Goal: Information Seeking & Learning: Learn about a topic

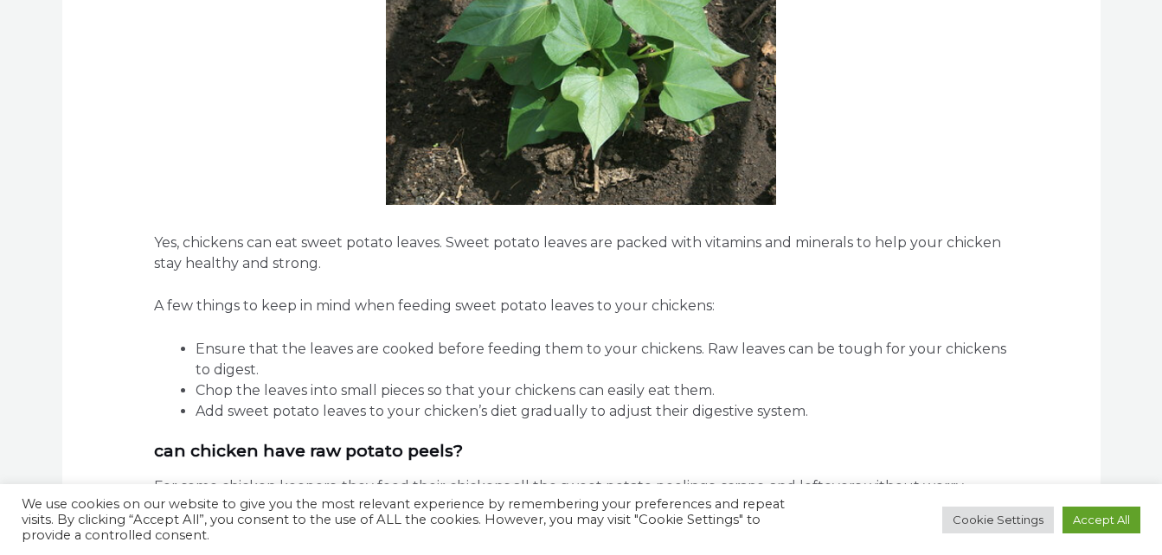
scroll to position [2560, 0]
click at [326, 273] on p "Yes, chickens can eat sweet potato leaves. Sweet potato leaves are packed with …" at bounding box center [581, 255] width 854 height 42
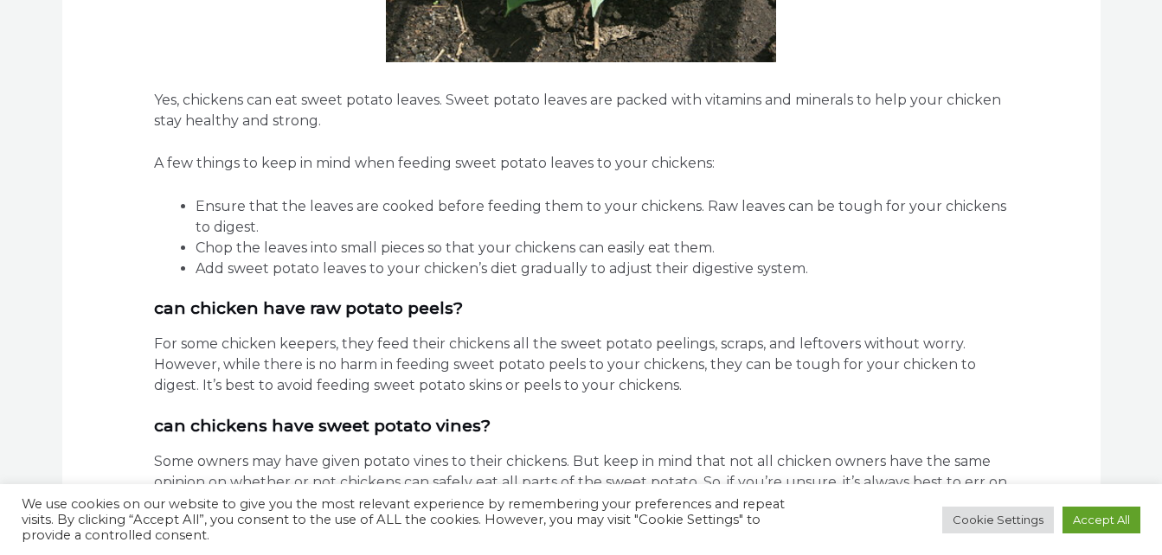
scroll to position [2703, 0]
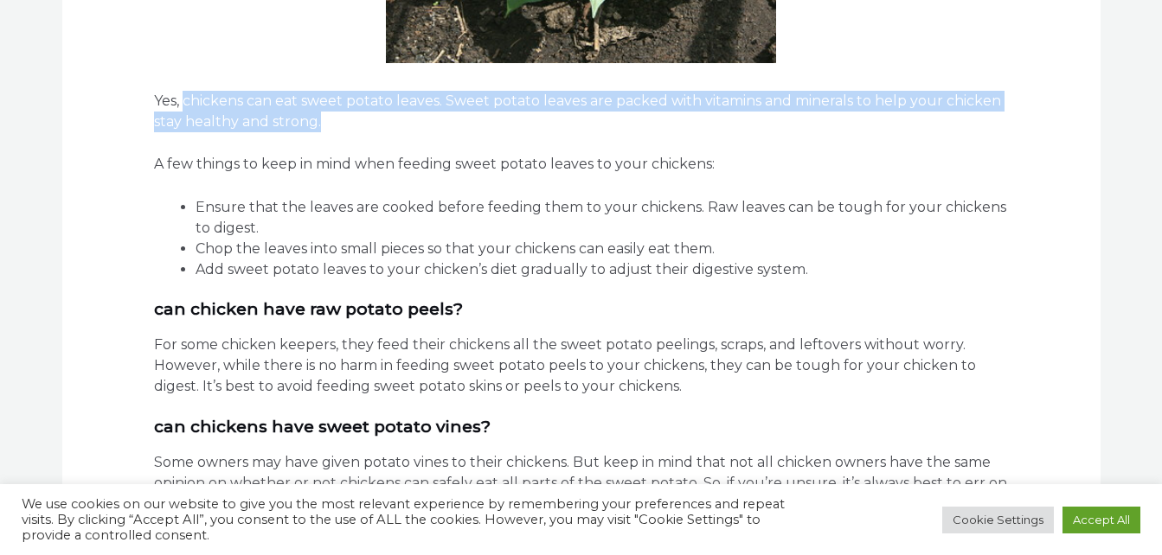
drag, startPoint x: 185, startPoint y: 100, endPoint x: 319, endPoint y: 117, distance: 135.1
click at [319, 117] on p "Yes, chickens can eat sweet potato leaves. Sweet potato leaves are packed with …" at bounding box center [581, 112] width 854 height 42
copy p "chickens can eat sweet potato leaves. Sweet potato leaves are packed with vitam…"
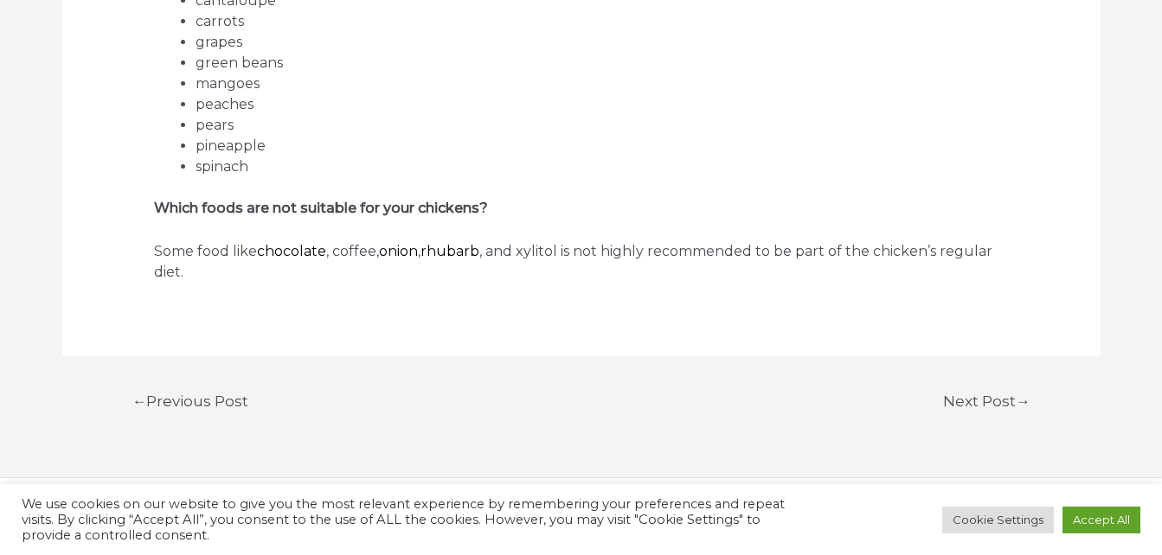
scroll to position [5978, 0]
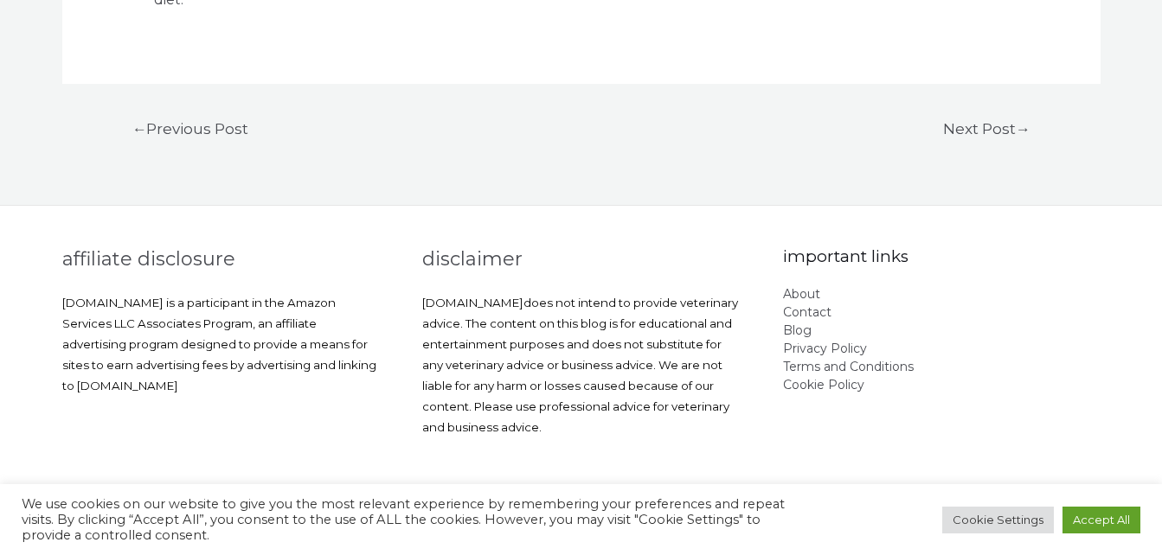
click at [959, 125] on link "Next Post →" at bounding box center [987, 130] width 132 height 35
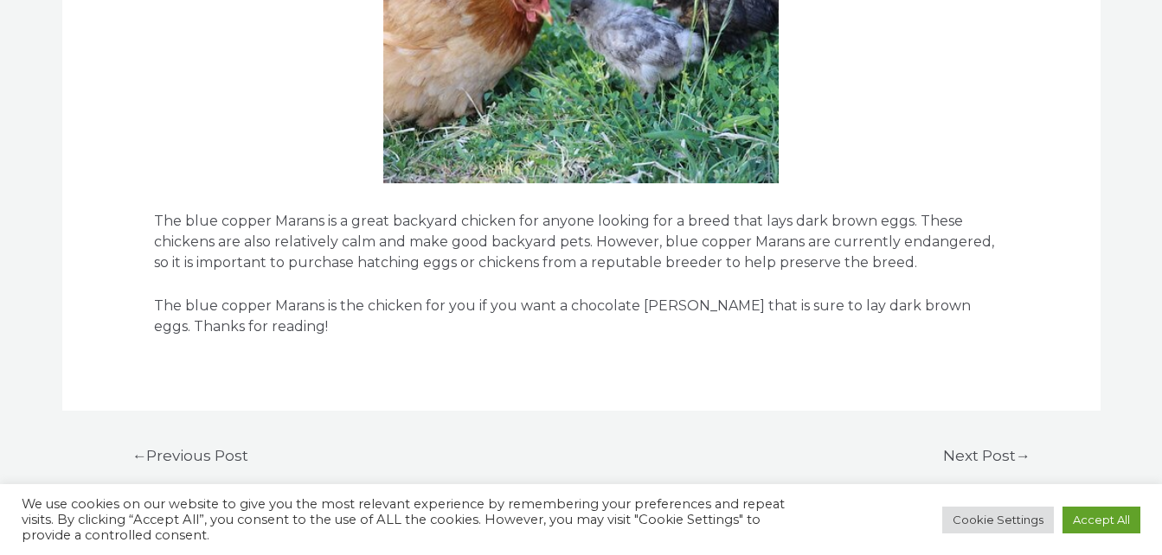
scroll to position [6798, 0]
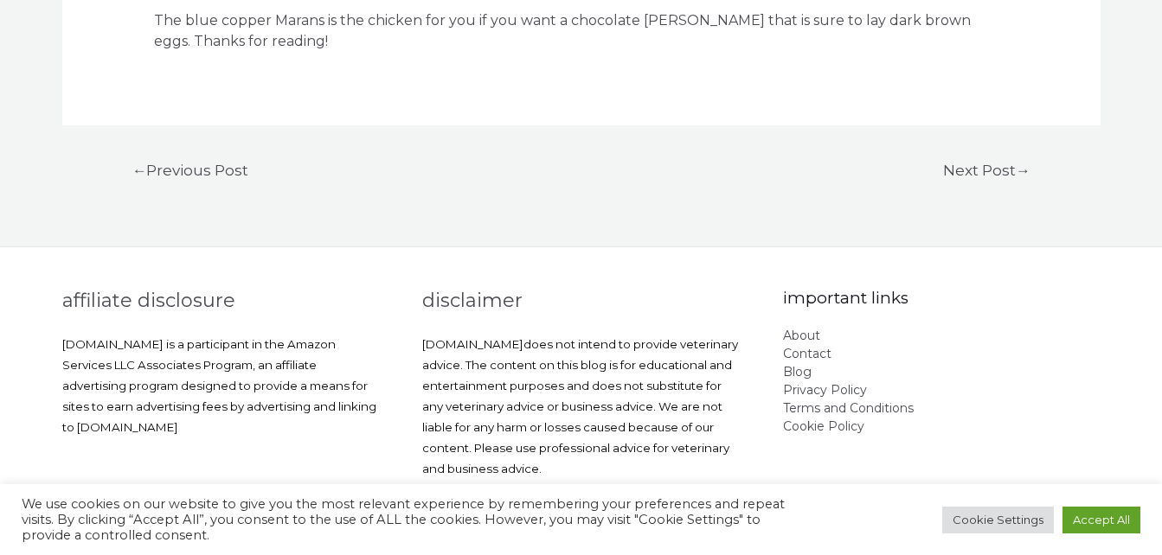
click at [157, 155] on link "← Previous Post" at bounding box center [190, 172] width 161 height 35
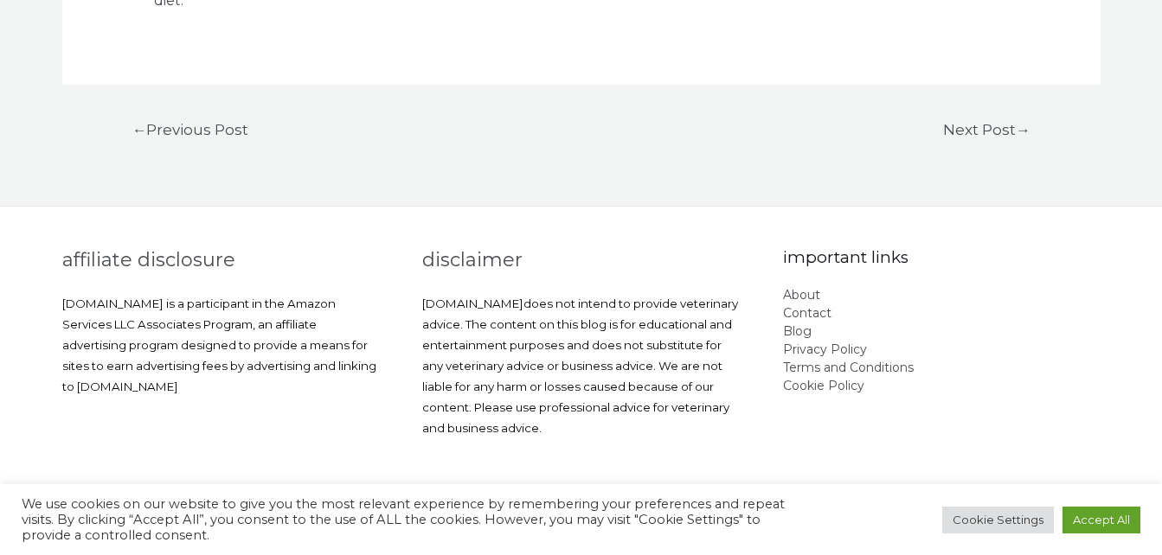
scroll to position [5978, 0]
